Goal: Navigation & Orientation: Find specific page/section

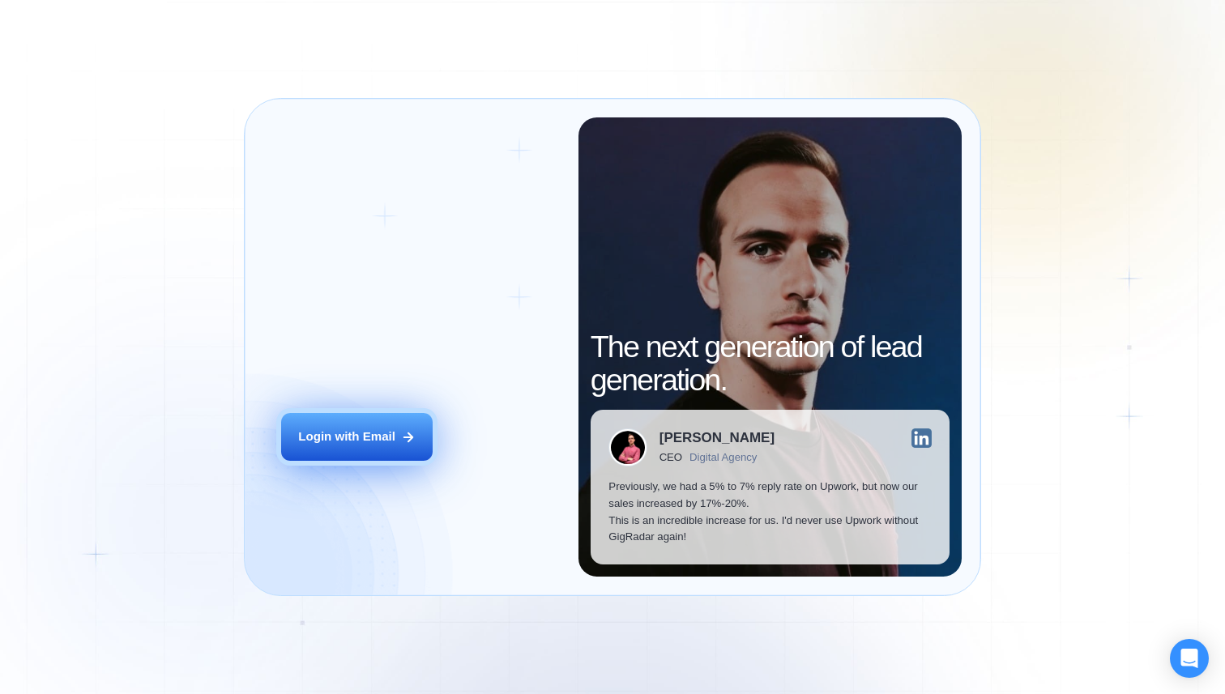
click at [394, 424] on button "Login with Email" at bounding box center [356, 437] width 151 height 48
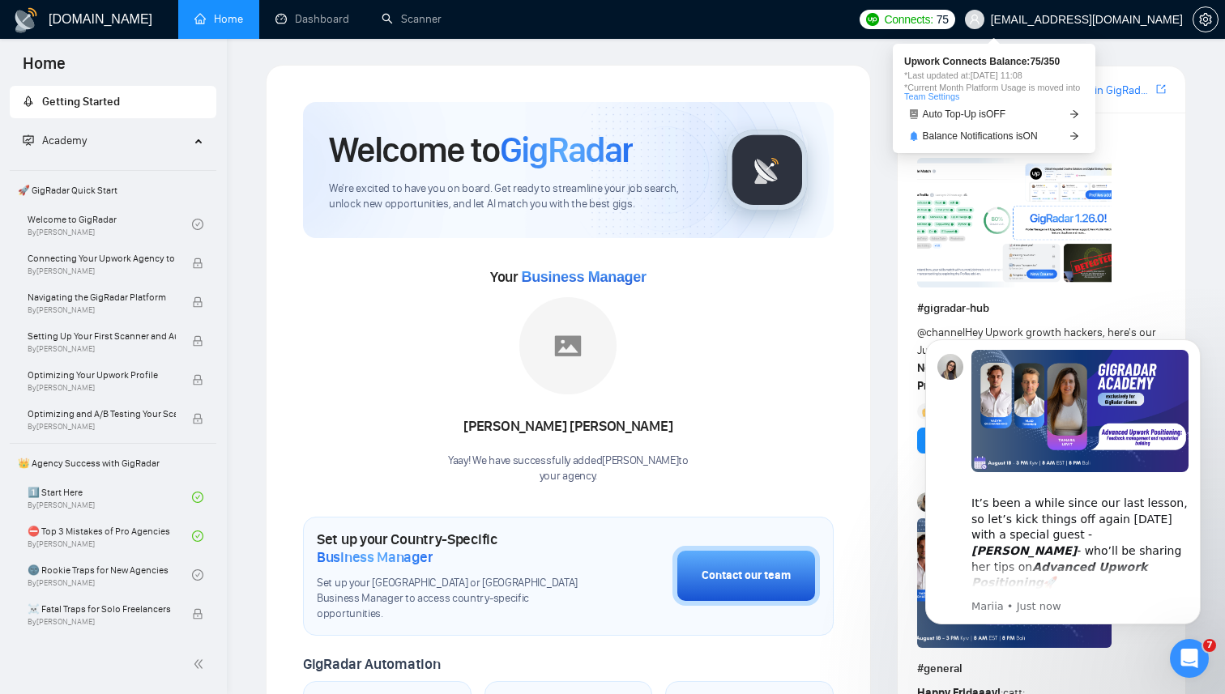
click at [932, 19] on span "Connects:" at bounding box center [908, 20] width 49 height 18
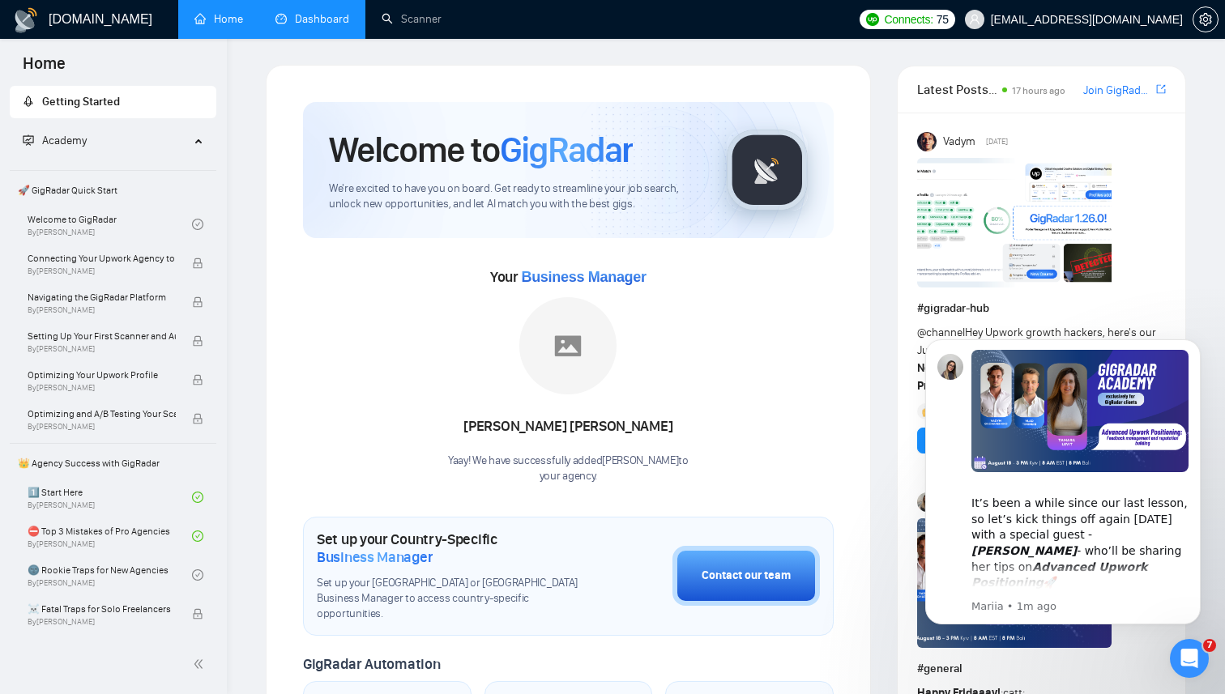
click at [299, 12] on link "Dashboard" at bounding box center [312, 19] width 74 height 14
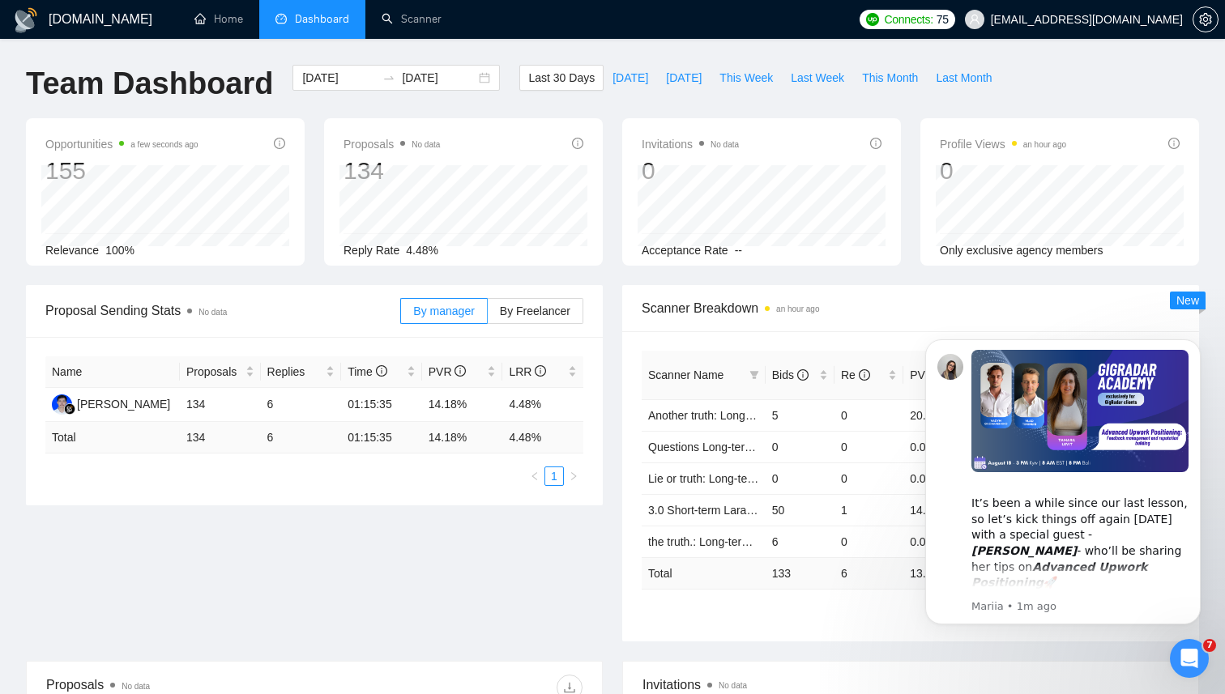
scroll to position [38, 0]
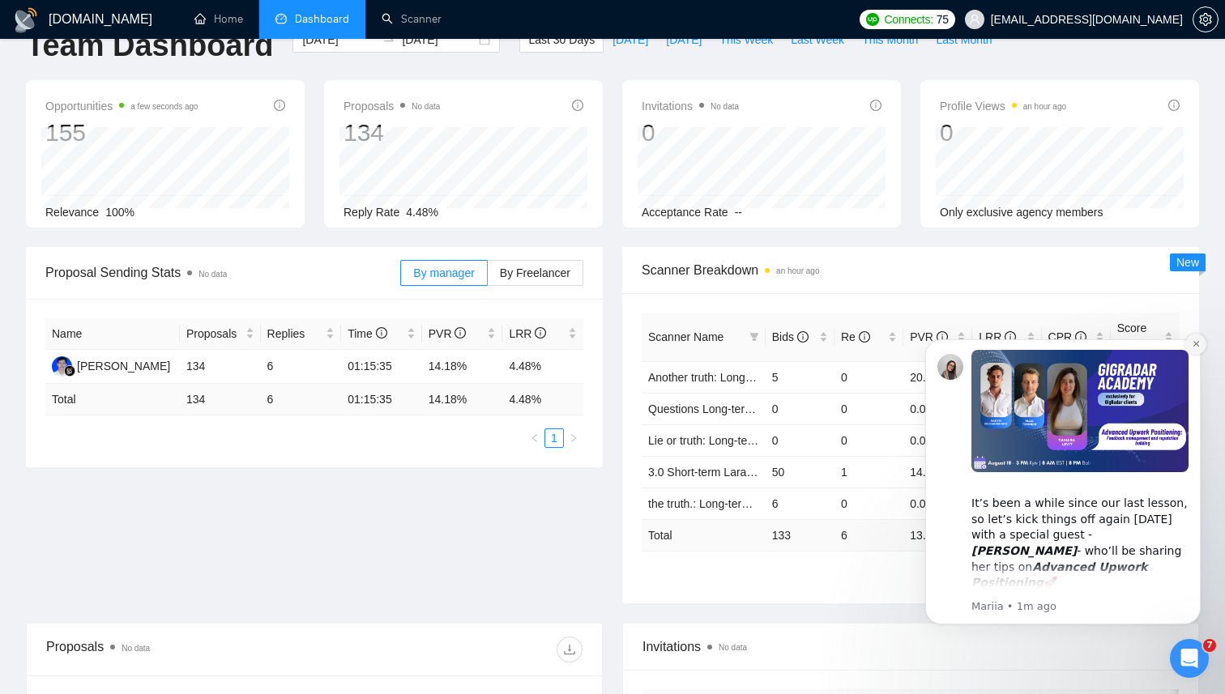
click at [1196, 346] on icon "Dismiss notification" at bounding box center [1196, 343] width 9 height 9
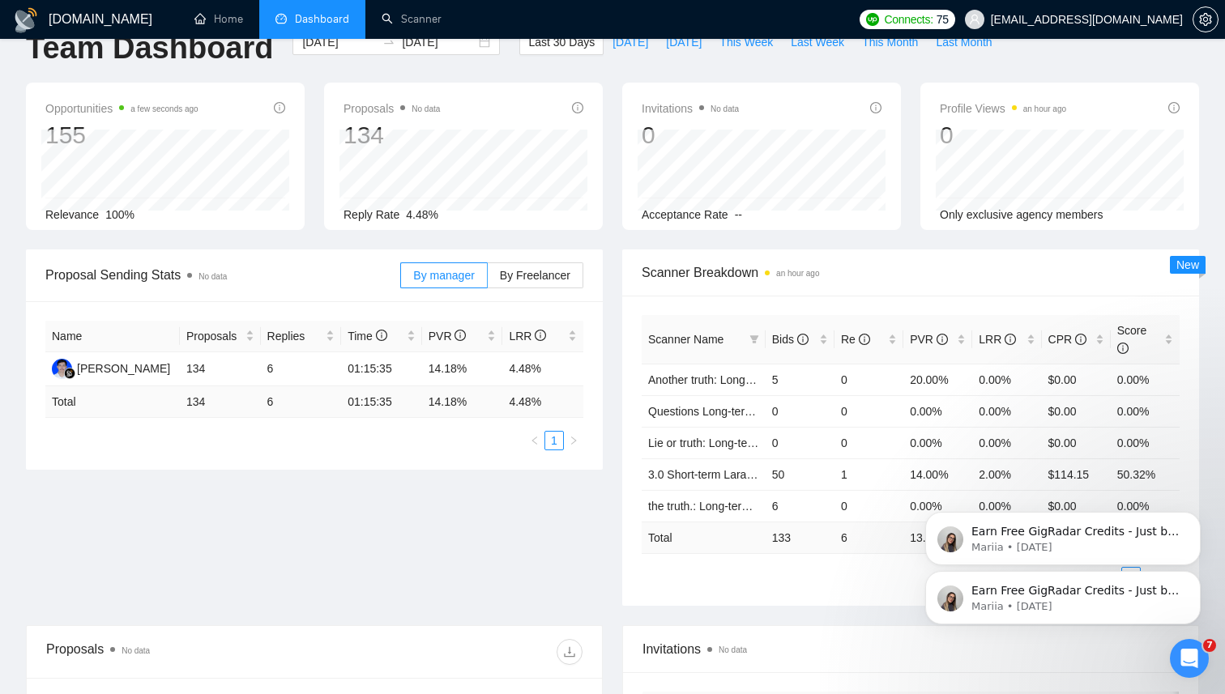
scroll to position [0, 0]
